Goal: Task Accomplishment & Management: Manage account settings

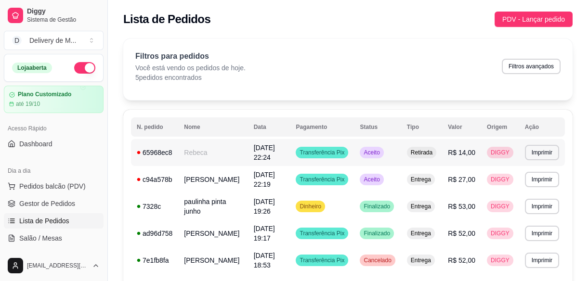
click at [458, 147] on td "R$ 14,00" at bounding box center [461, 152] width 39 height 27
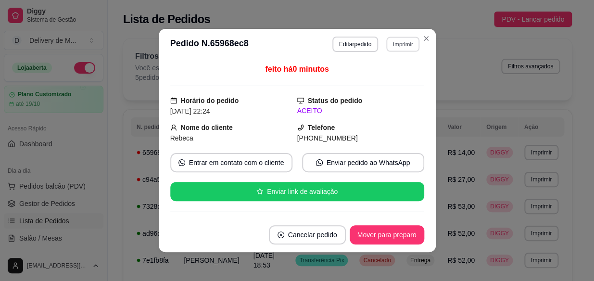
click at [406, 46] on button "Imprimir" at bounding box center [402, 44] width 33 height 15
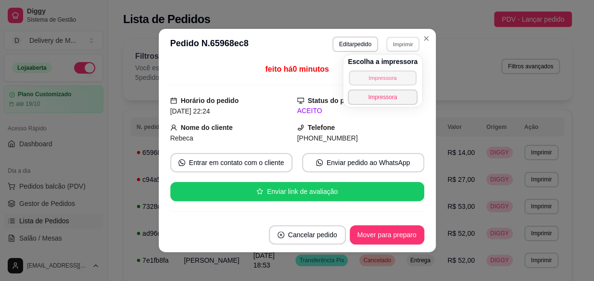
click at [385, 78] on button "Impressora" at bounding box center [382, 77] width 67 height 15
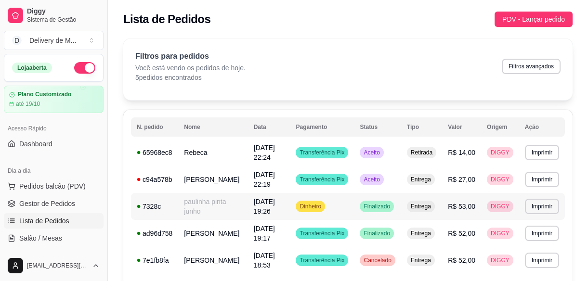
click at [372, 198] on td "Finalizado" at bounding box center [377, 206] width 47 height 27
click at [389, 179] on td "Aceito" at bounding box center [377, 179] width 47 height 27
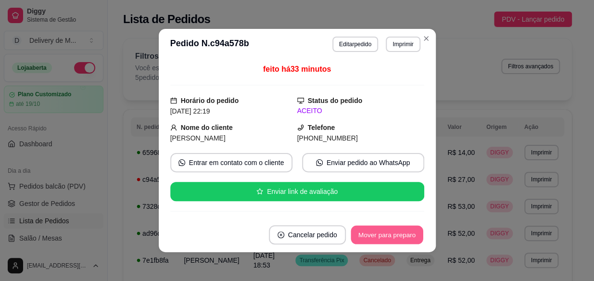
click at [398, 231] on button "Mover para preparo" at bounding box center [387, 235] width 72 height 19
click at [398, 231] on button "Mover para entrega" at bounding box center [387, 235] width 72 height 19
click at [398, 231] on button "Mover para finalizado" at bounding box center [383, 235] width 77 height 19
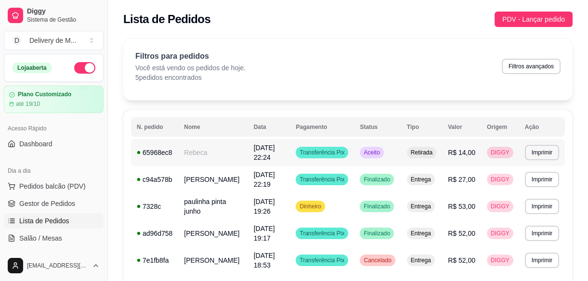
click at [393, 159] on td "Aceito" at bounding box center [377, 152] width 47 height 27
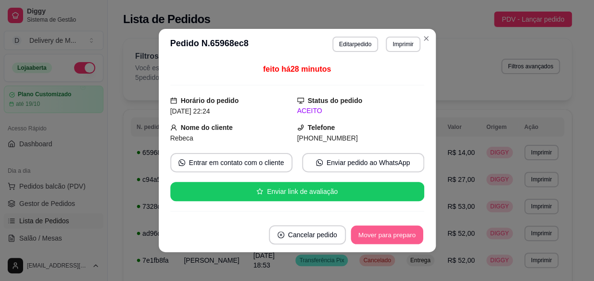
click at [404, 235] on button "Mover para preparo" at bounding box center [387, 235] width 72 height 19
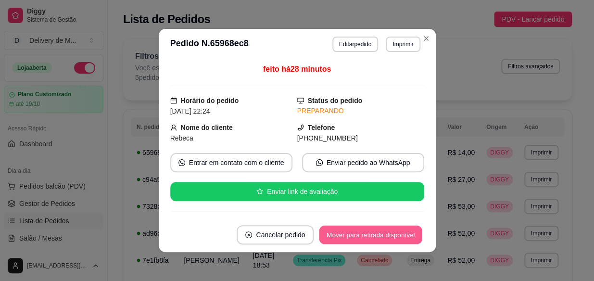
click at [404, 235] on button "Mover para retirada disponível" at bounding box center [371, 235] width 103 height 19
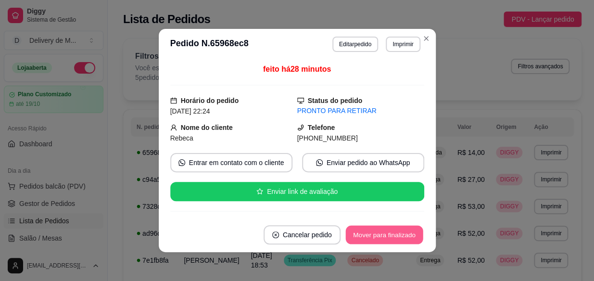
click at [404, 235] on button "Mover para finalizado" at bounding box center [383, 235] width 77 height 19
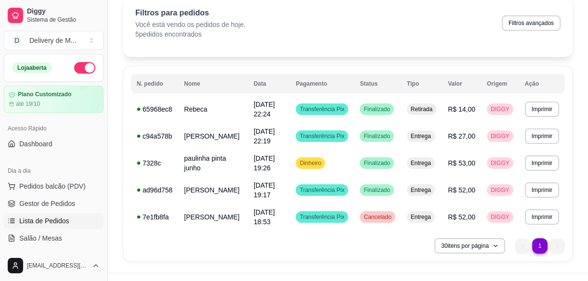
scroll to position [43, 0]
click at [382, 197] on td "Finalizado" at bounding box center [377, 190] width 47 height 27
click at [442, 173] on td "Entrega" at bounding box center [421, 163] width 41 height 27
click at [448, 160] on td "R$ 53,00" at bounding box center [461, 163] width 39 height 27
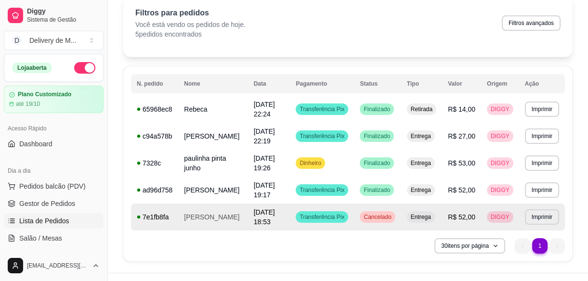
click at [275, 208] on span "[DATE] 18:53" at bounding box center [264, 216] width 21 height 17
